Goal: Information Seeking & Learning: Learn about a topic

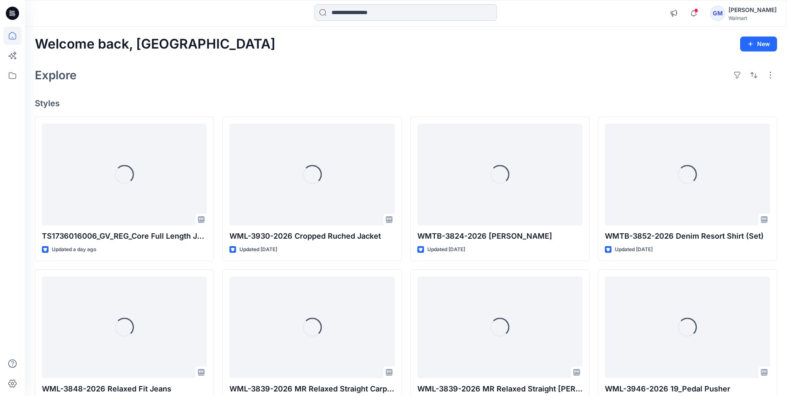
click at [389, 11] on input at bounding box center [405, 12] width 183 height 17
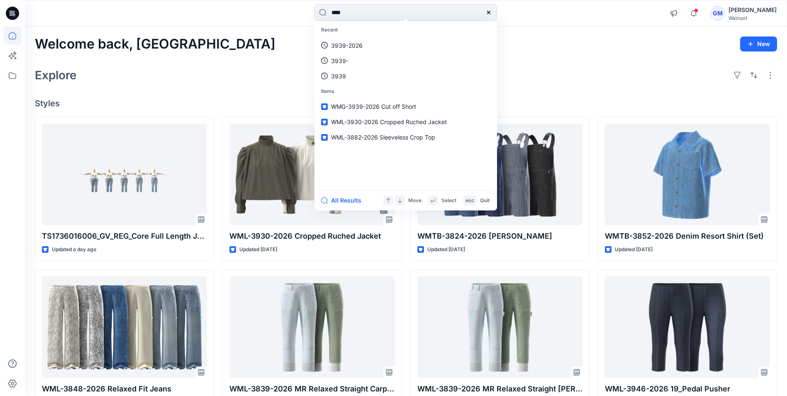
type input "****"
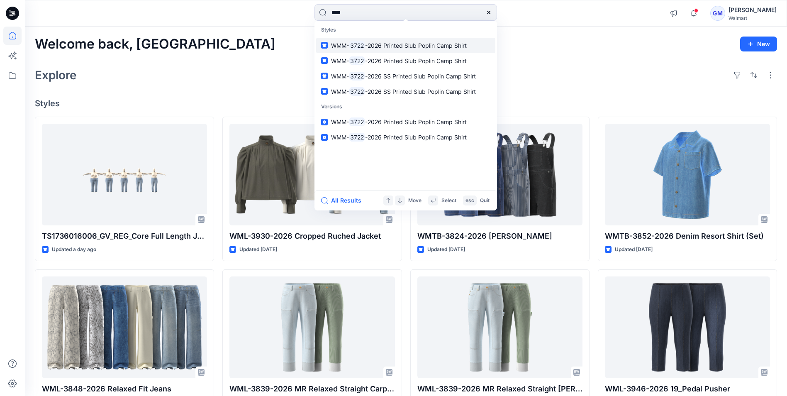
click at [392, 46] on span "-2026 Printed Slub Poplin Camp Shirt" at bounding box center [416, 45] width 102 height 7
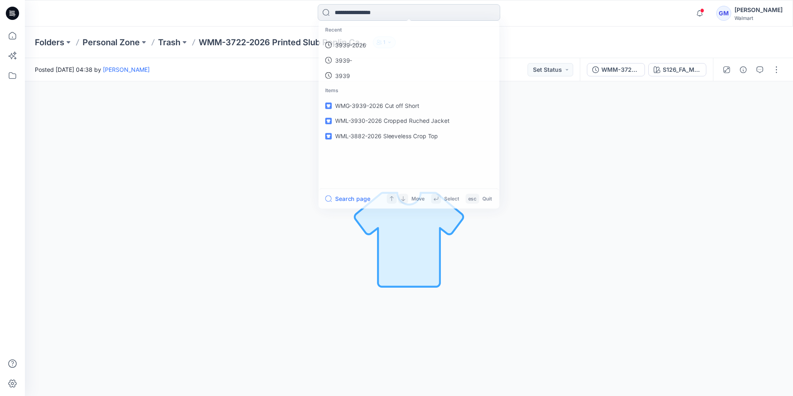
click at [386, 16] on input at bounding box center [409, 12] width 183 height 17
click at [369, 44] on link "3722" at bounding box center [408, 45] width 179 height 15
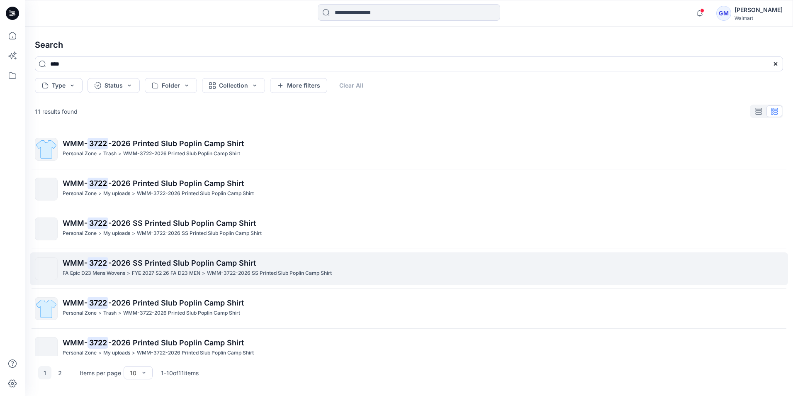
click at [111, 263] on span "-2026 SS Printed Slub Poplin Camp Shirt" at bounding box center [182, 262] width 148 height 9
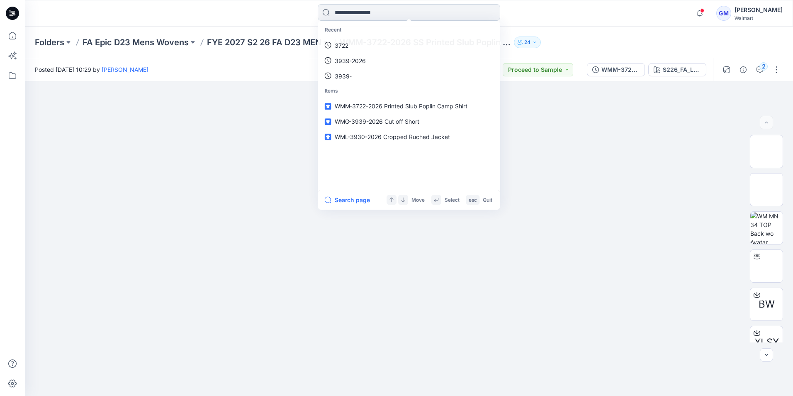
click at [352, 16] on input at bounding box center [409, 12] width 183 height 17
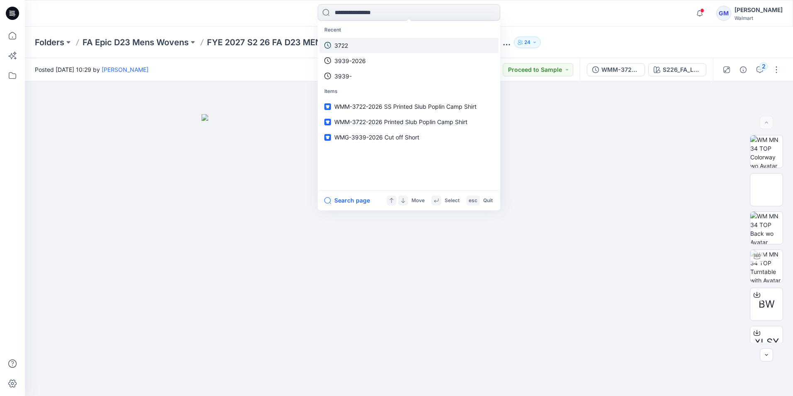
click at [345, 49] on p "3722" at bounding box center [341, 45] width 14 height 9
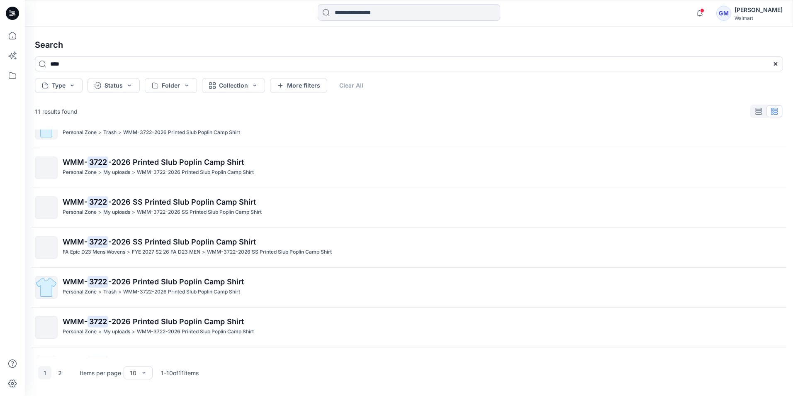
scroll to position [41, 0]
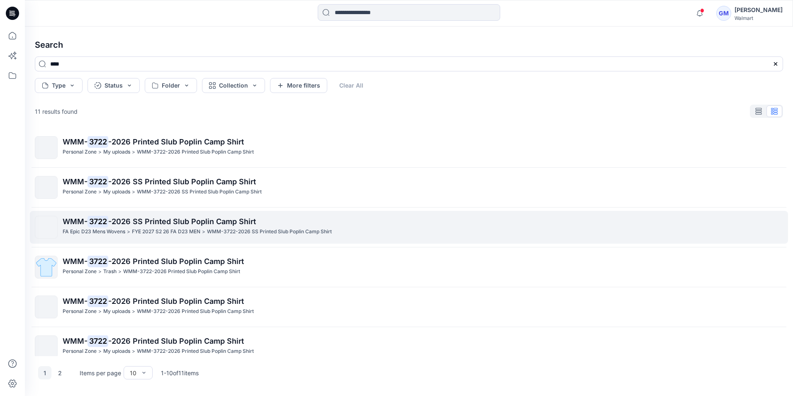
click at [112, 226] on p "WMM- 3722 -2026 SS Printed Slub Poplin Camp Shirt" at bounding box center [423, 222] width 720 height 12
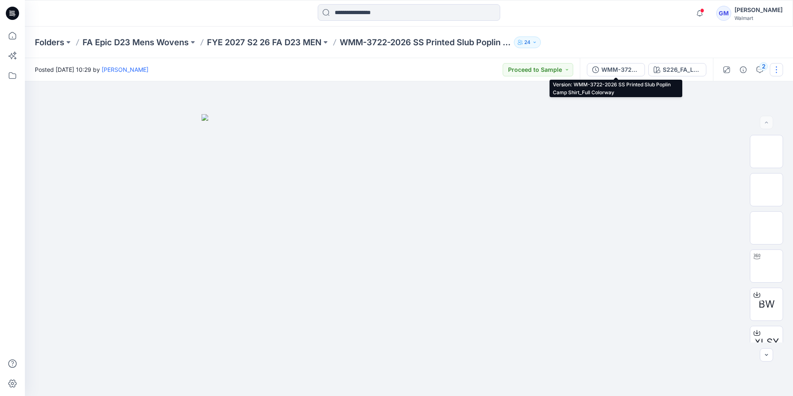
click at [612, 71] on div "WMM-3722-2026 SS Printed Slub Poplin Camp Shirt_Full Colorway" at bounding box center [621, 69] width 38 height 9
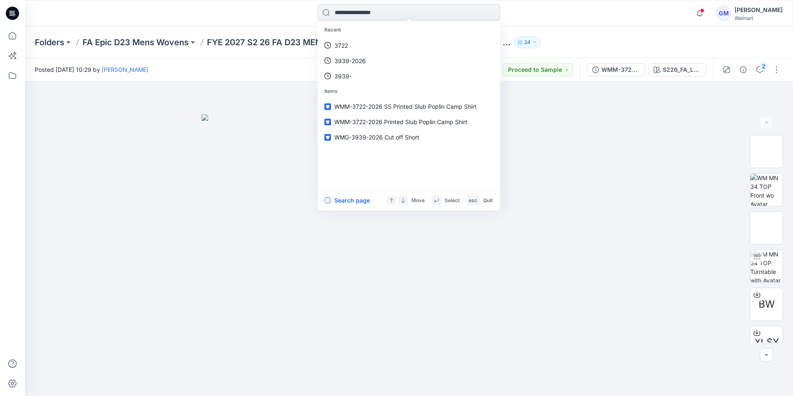
drag, startPoint x: 376, startPoint y: 15, endPoint x: 378, endPoint y: 9, distance: 6.3
click at [376, 12] on input at bounding box center [409, 12] width 183 height 17
click at [349, 45] on link "3722" at bounding box center [408, 45] width 179 height 15
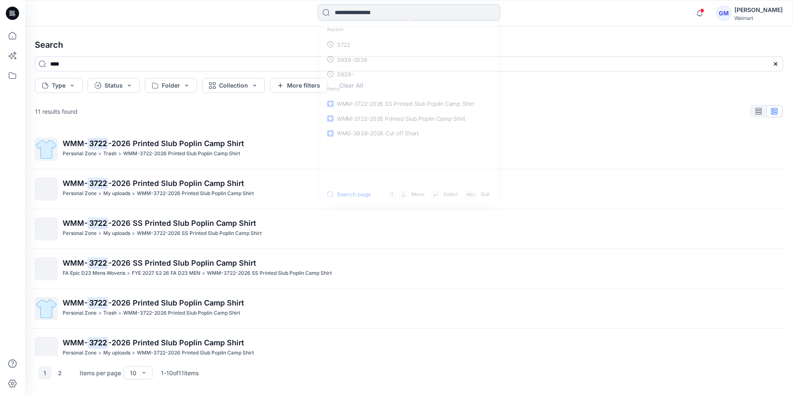
click at [366, 15] on input at bounding box center [409, 12] width 183 height 17
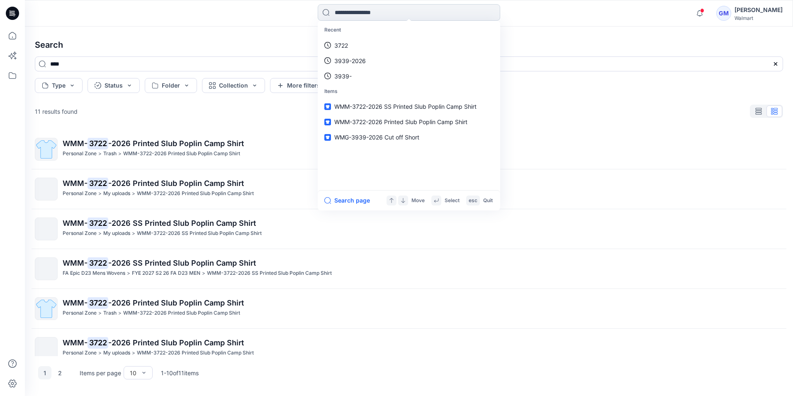
paste input "**********"
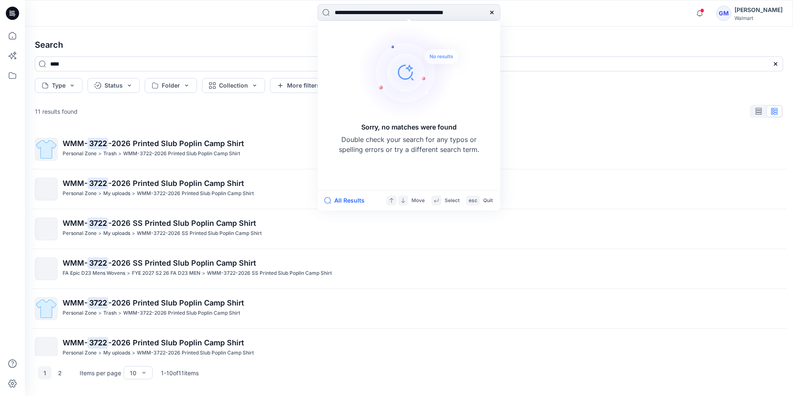
drag, startPoint x: 368, startPoint y: 11, endPoint x: 570, endPoint y: 27, distance: 202.7
click at [570, 27] on div "**********" at bounding box center [396, 198] width 793 height 396
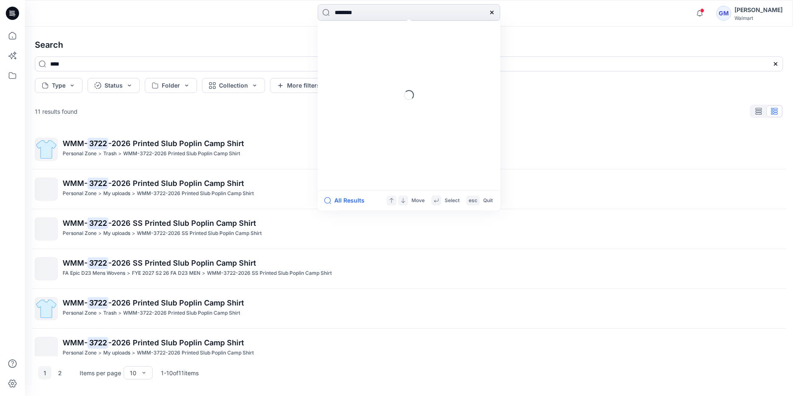
type input "********"
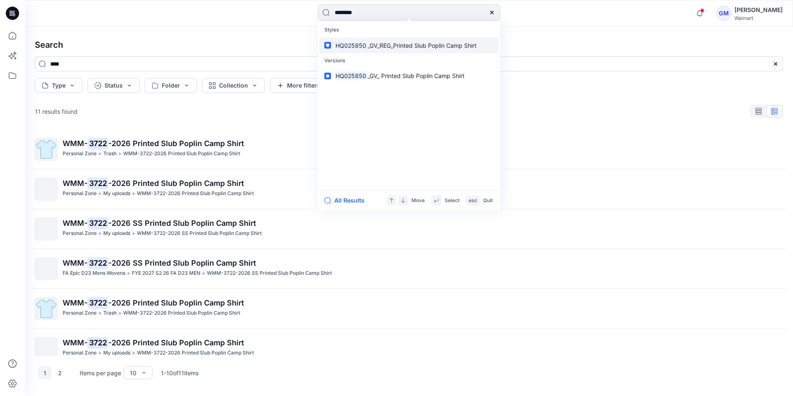
click at [390, 42] on span "_GV_REG_Printed Slub Poplin Camp Shirt" at bounding box center [422, 45] width 109 height 7
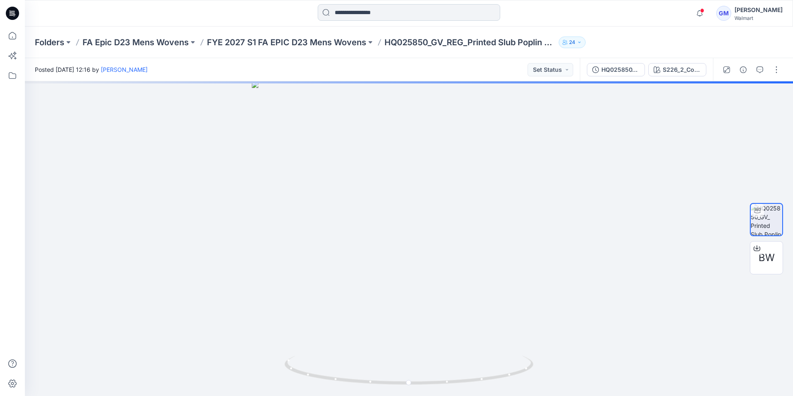
click at [369, 13] on input at bounding box center [409, 12] width 183 height 17
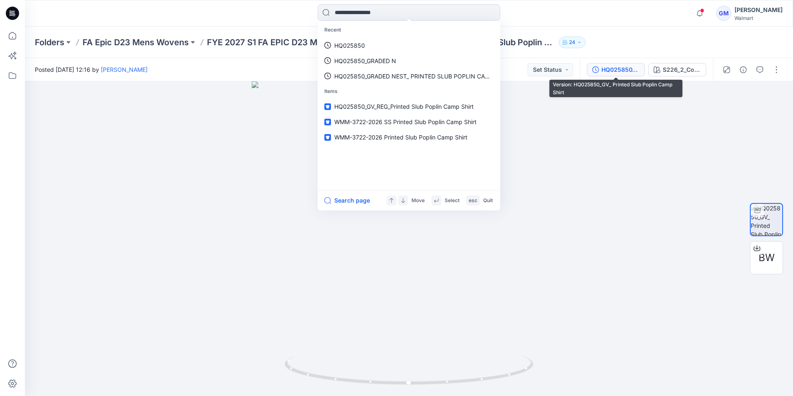
click at [623, 68] on div "HQ025850_GV_ Printed Slub Poplin Camp Shirt" at bounding box center [621, 69] width 38 height 9
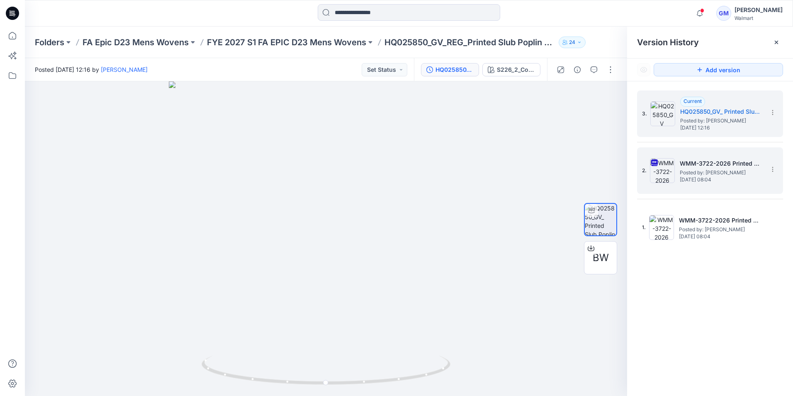
drag, startPoint x: 697, startPoint y: 177, endPoint x: 709, endPoint y: 178, distance: 12.1
click at [698, 177] on span "[DATE] 08:04" at bounding box center [721, 180] width 83 height 6
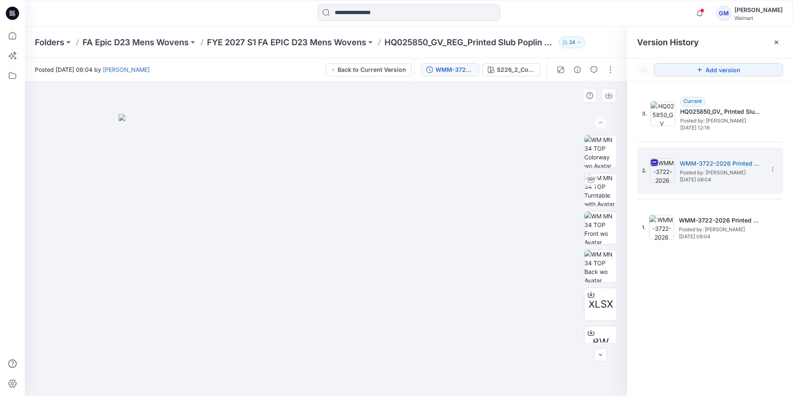
click at [527, 139] on img at bounding box center [326, 255] width 415 height 282
click at [519, 67] on div "S226_2_Color_Floral_85%_Colorway 1" at bounding box center [516, 69] width 38 height 9
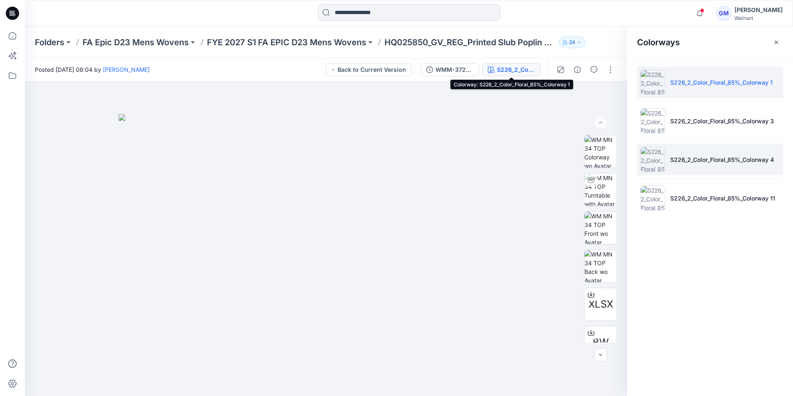
click at [685, 162] on p "S226_2_Color_Floral_85%_Colorway 4" at bounding box center [722, 159] width 104 height 9
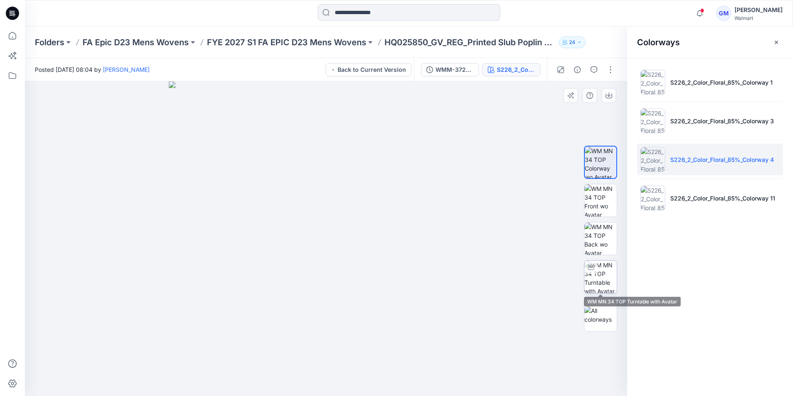
click at [601, 273] on img at bounding box center [601, 277] width 32 height 32
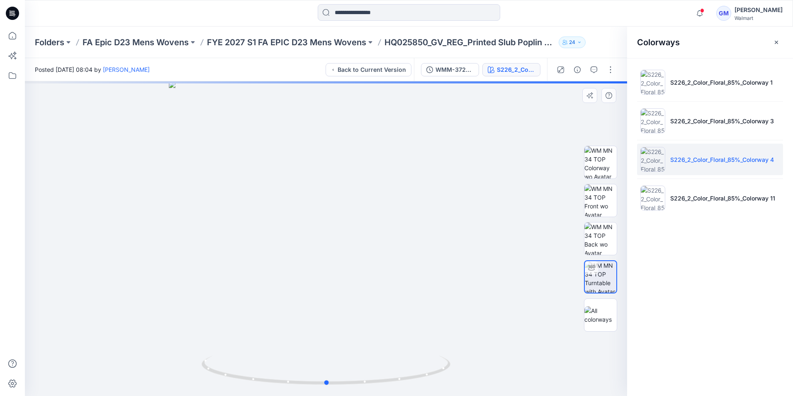
drag, startPoint x: 328, startPoint y: 132, endPoint x: 329, endPoint y: 147, distance: 15.4
click at [329, 146] on div at bounding box center [326, 238] width 602 height 314
